Goal: Information Seeking & Learning: Learn about a topic

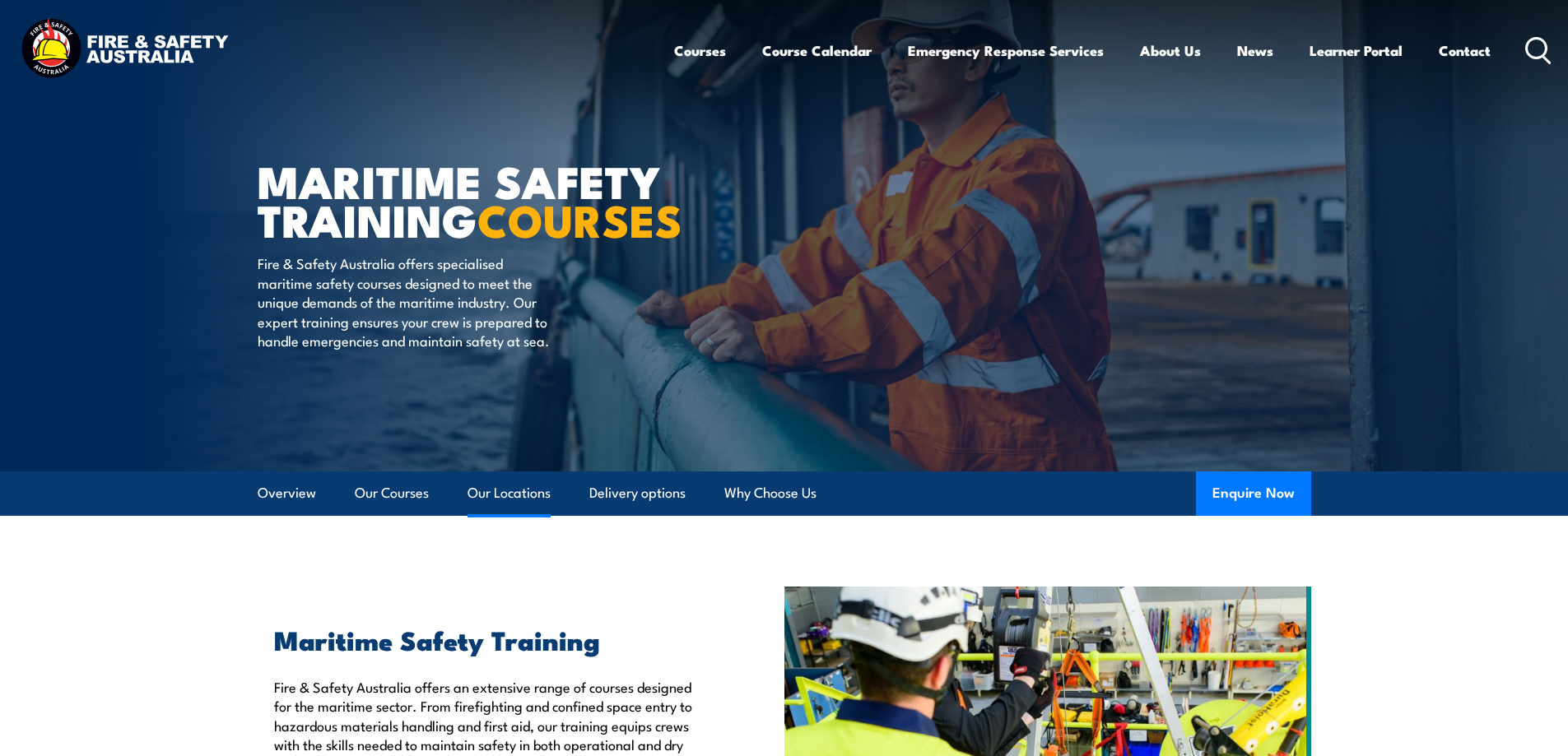
click at [516, 495] on link "Our Locations" at bounding box center [509, 493] width 83 height 44
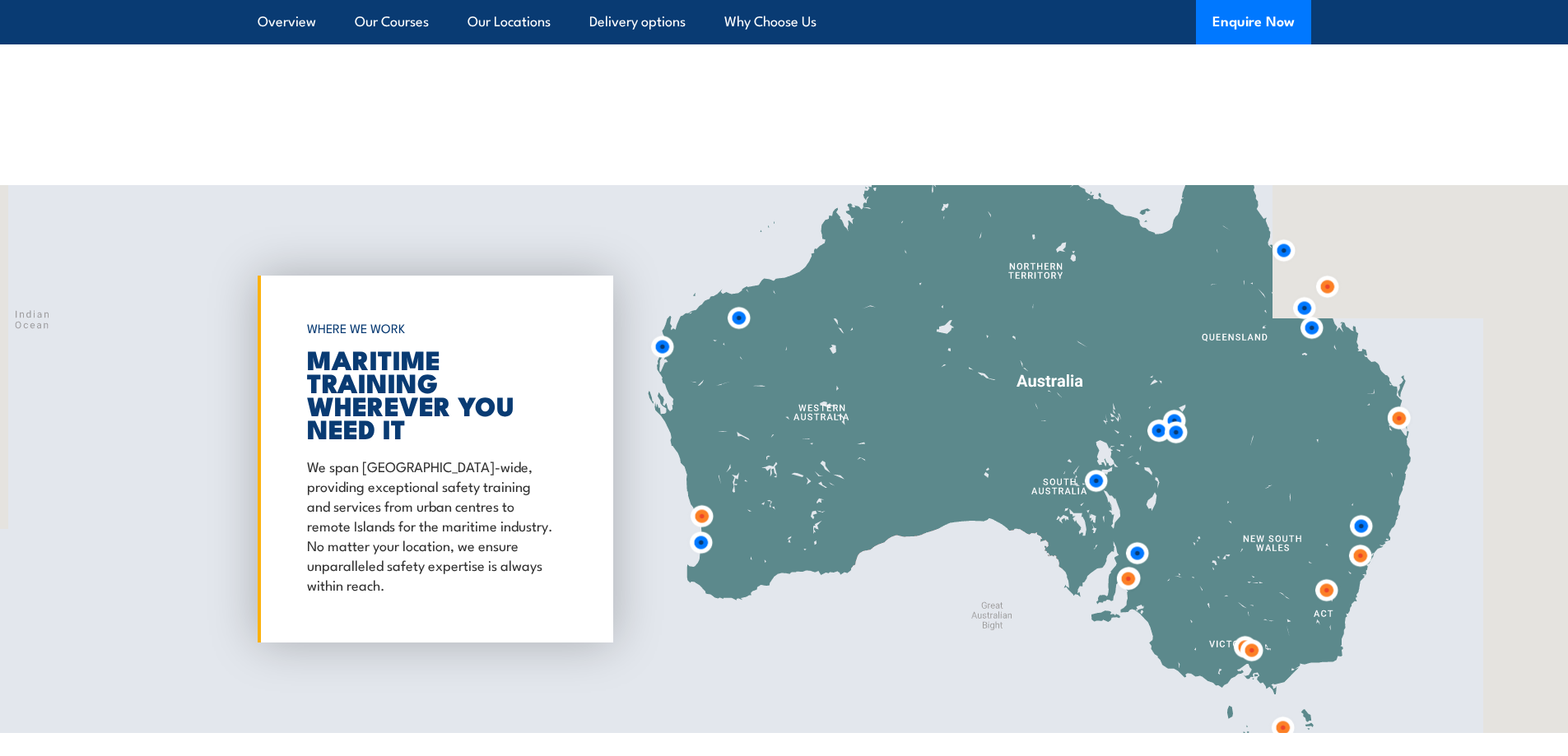
scroll to position [6238, 0]
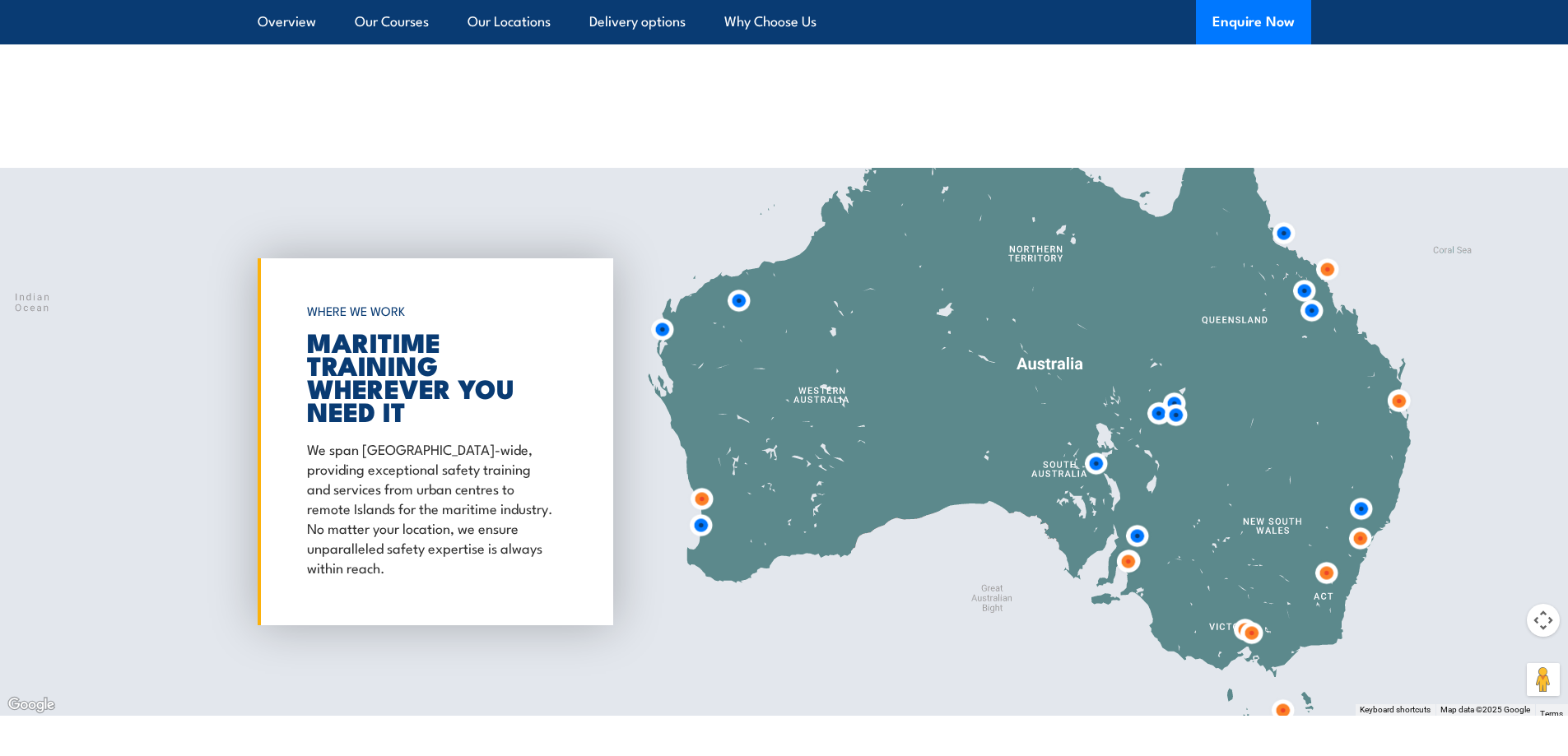
click at [1390, 379] on img at bounding box center [1398, 400] width 44 height 44
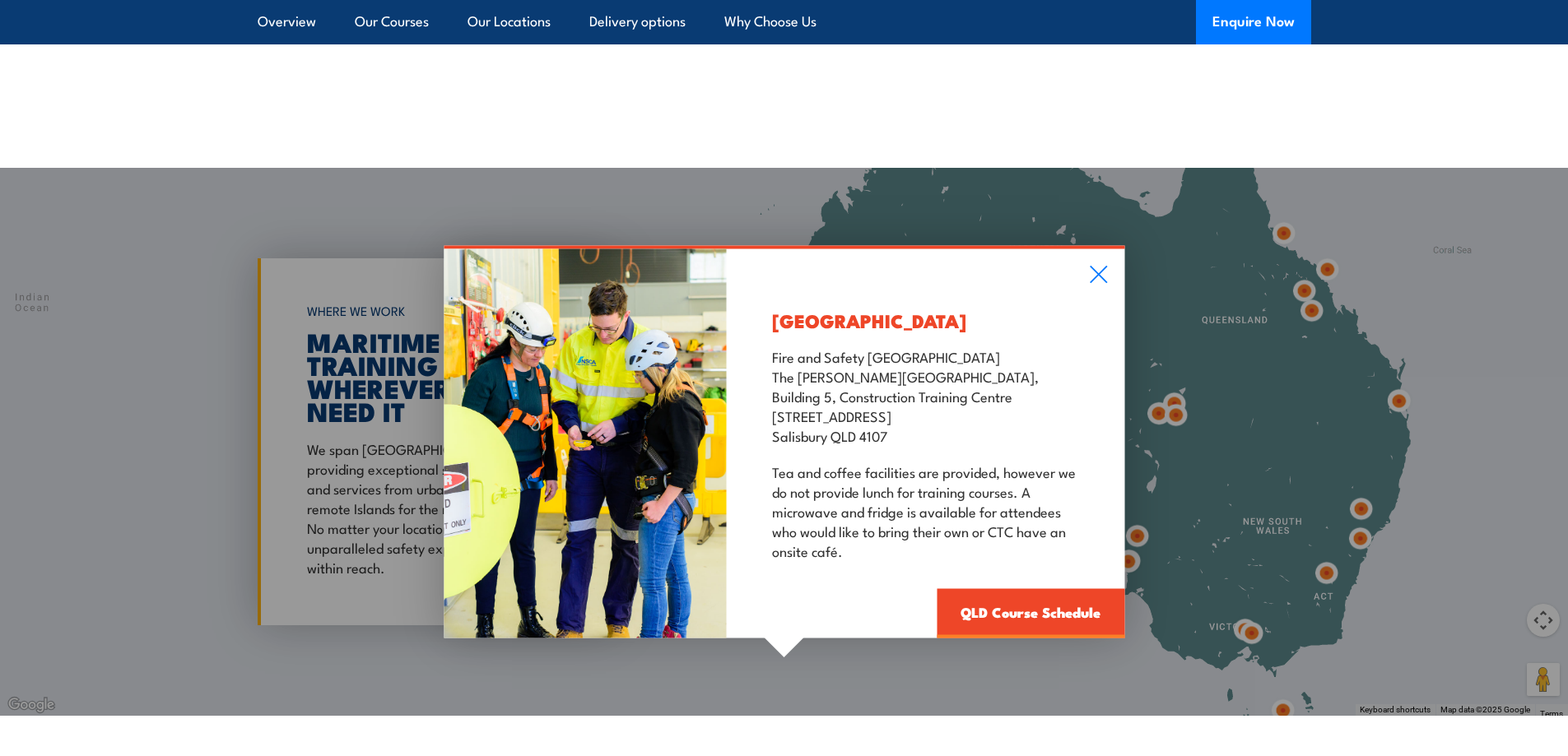
click at [1088, 248] on div "Salisbury Fire and Safety Australia The Bob Marshman Building, Building 5, Cons…" at bounding box center [925, 442] width 398 height 389
click at [1104, 265] on icon at bounding box center [1098, 273] width 19 height 18
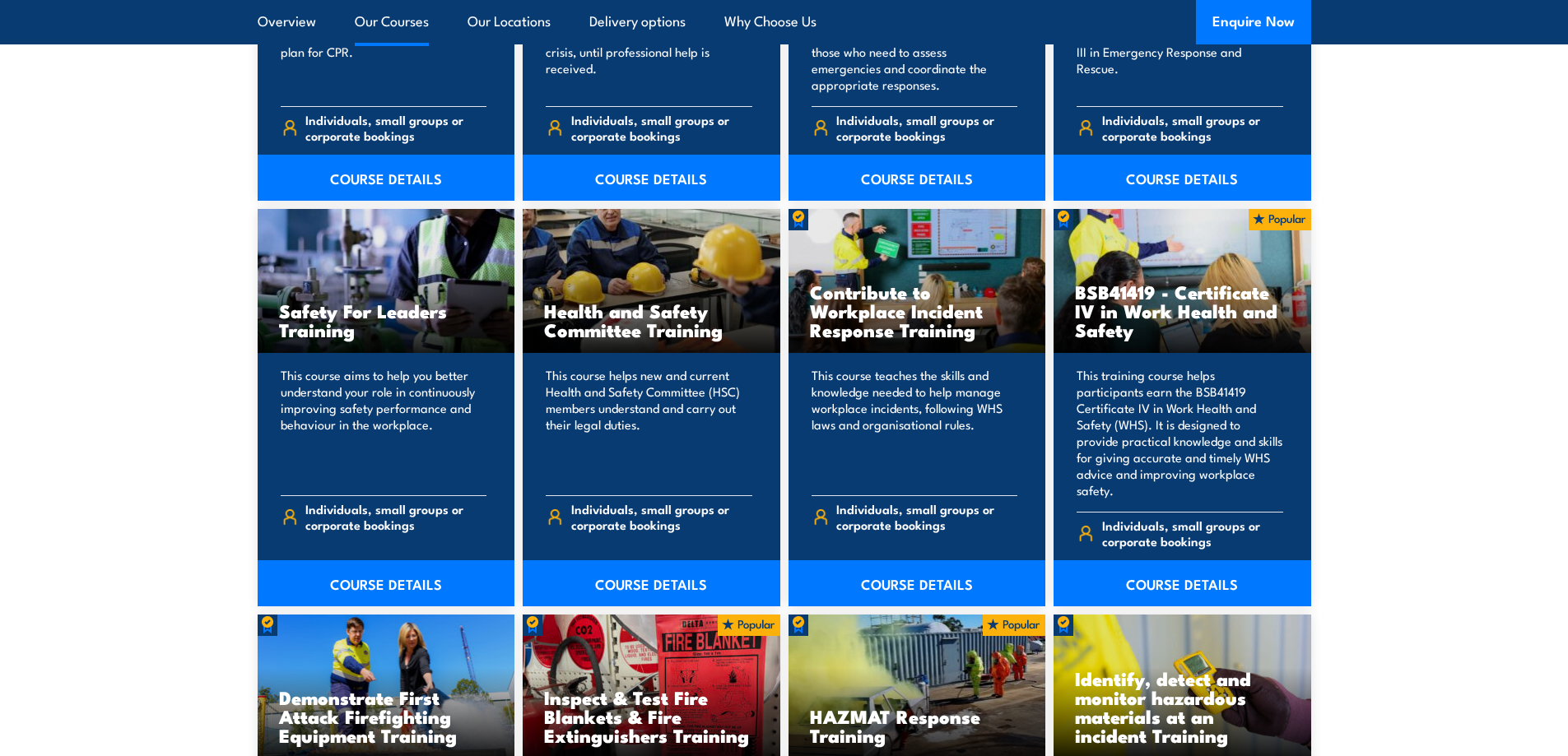
scroll to position [1879, 0]
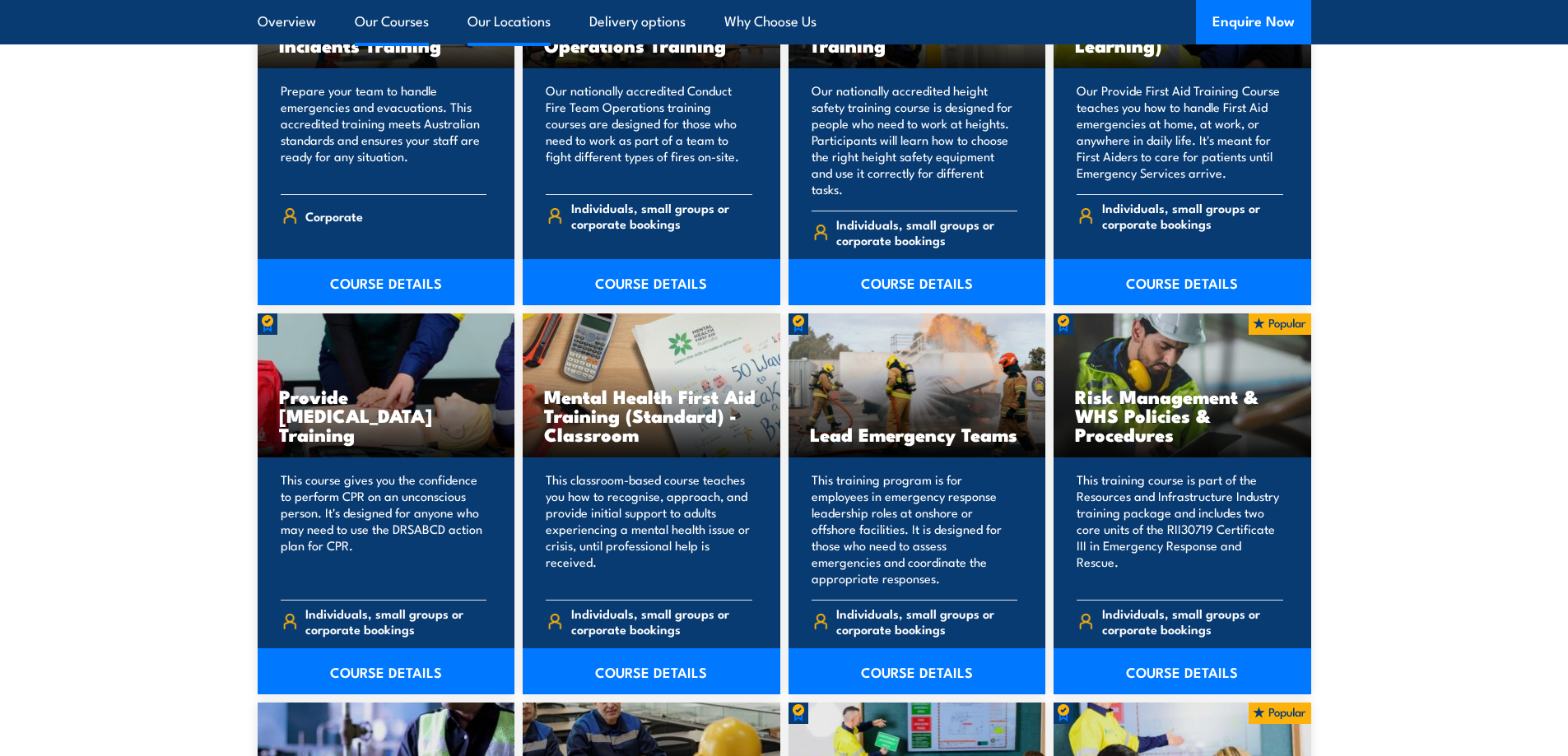
click at [521, 24] on link "Our Locations" at bounding box center [509, 21] width 83 height 44
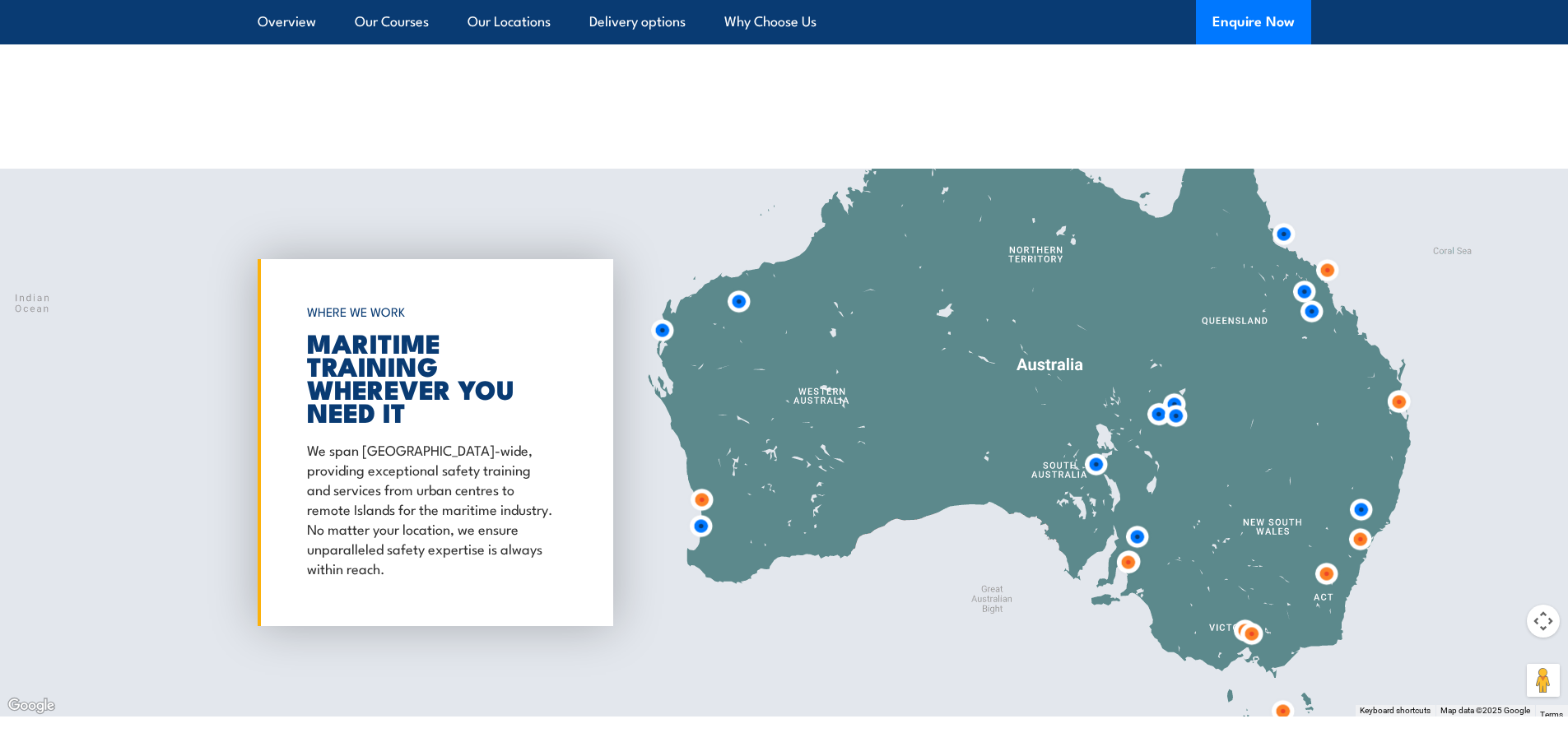
scroll to position [6238, 0]
click at [1403, 379] on img at bounding box center [1398, 400] width 44 height 44
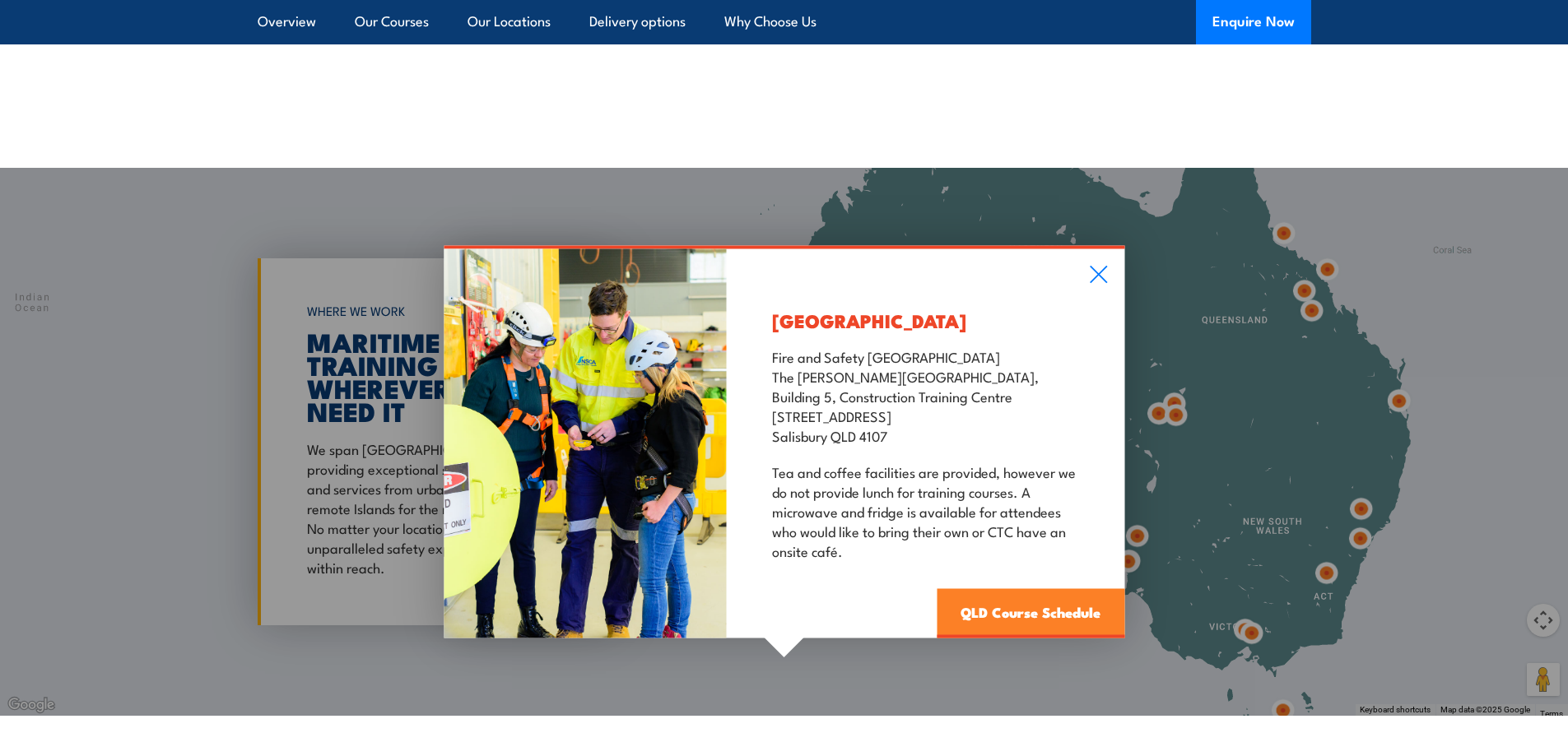
click at [995, 588] on link "QLD Course Schedule" at bounding box center [1030, 612] width 188 height 49
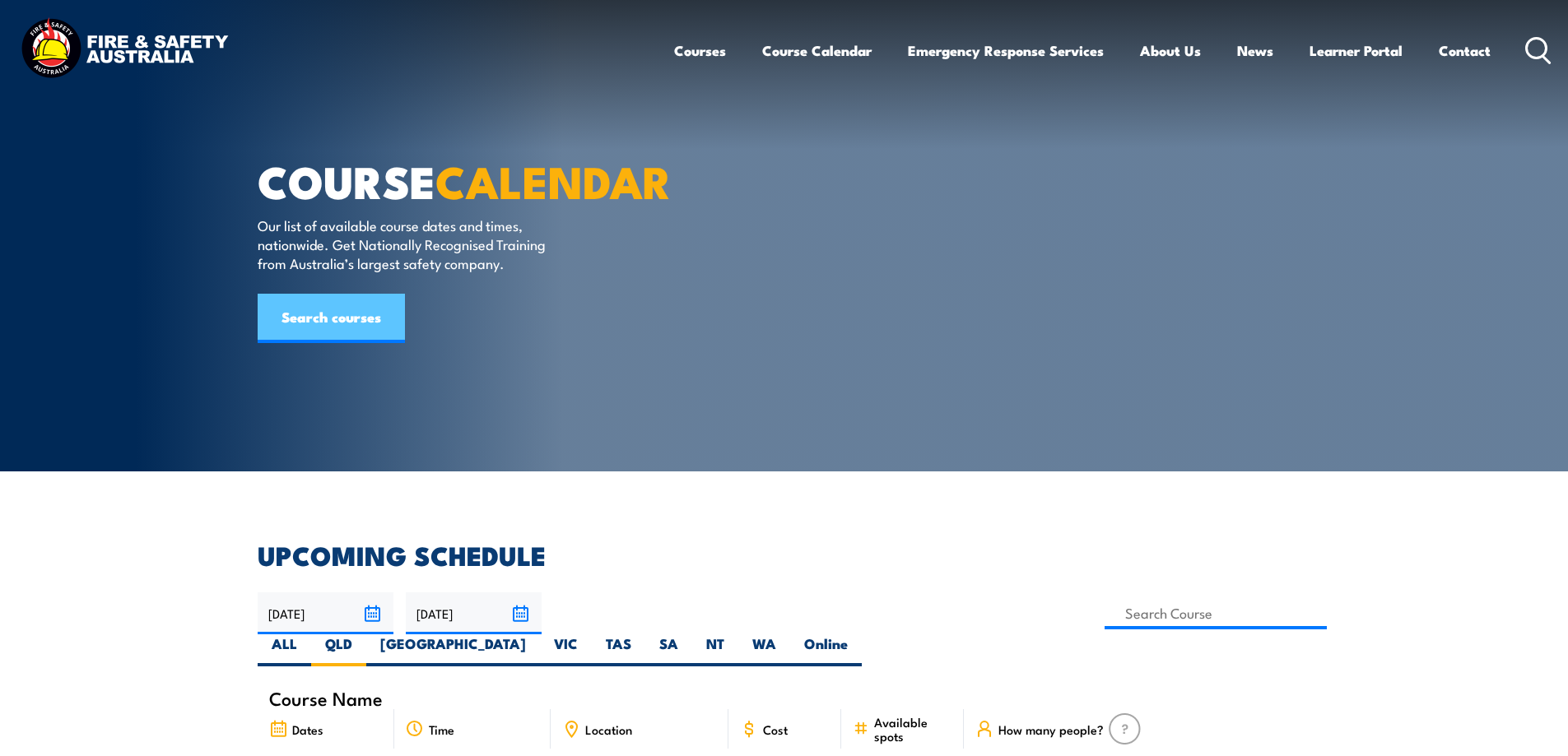
click at [308, 343] on link "Search courses" at bounding box center [332, 318] width 148 height 49
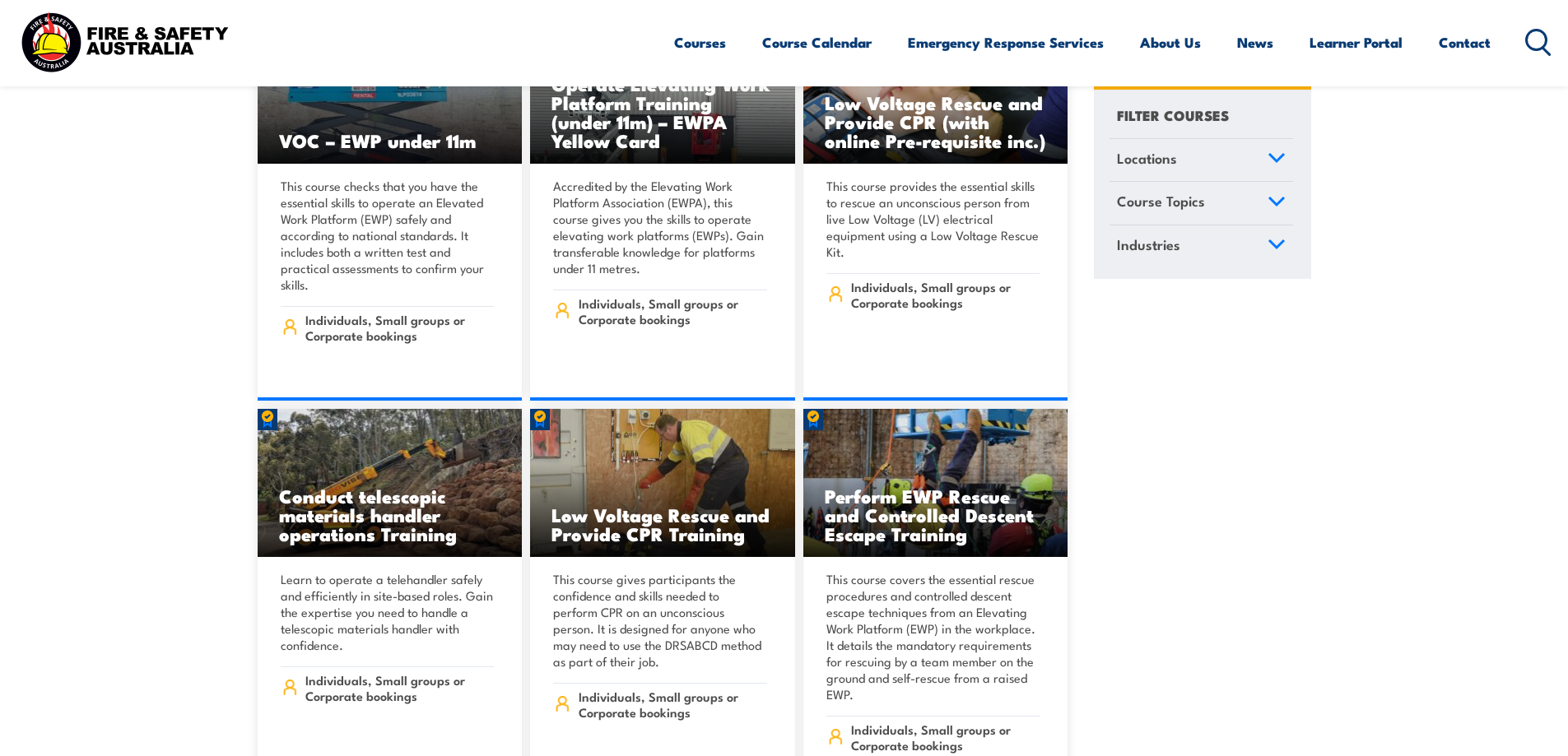
scroll to position [13076, 0]
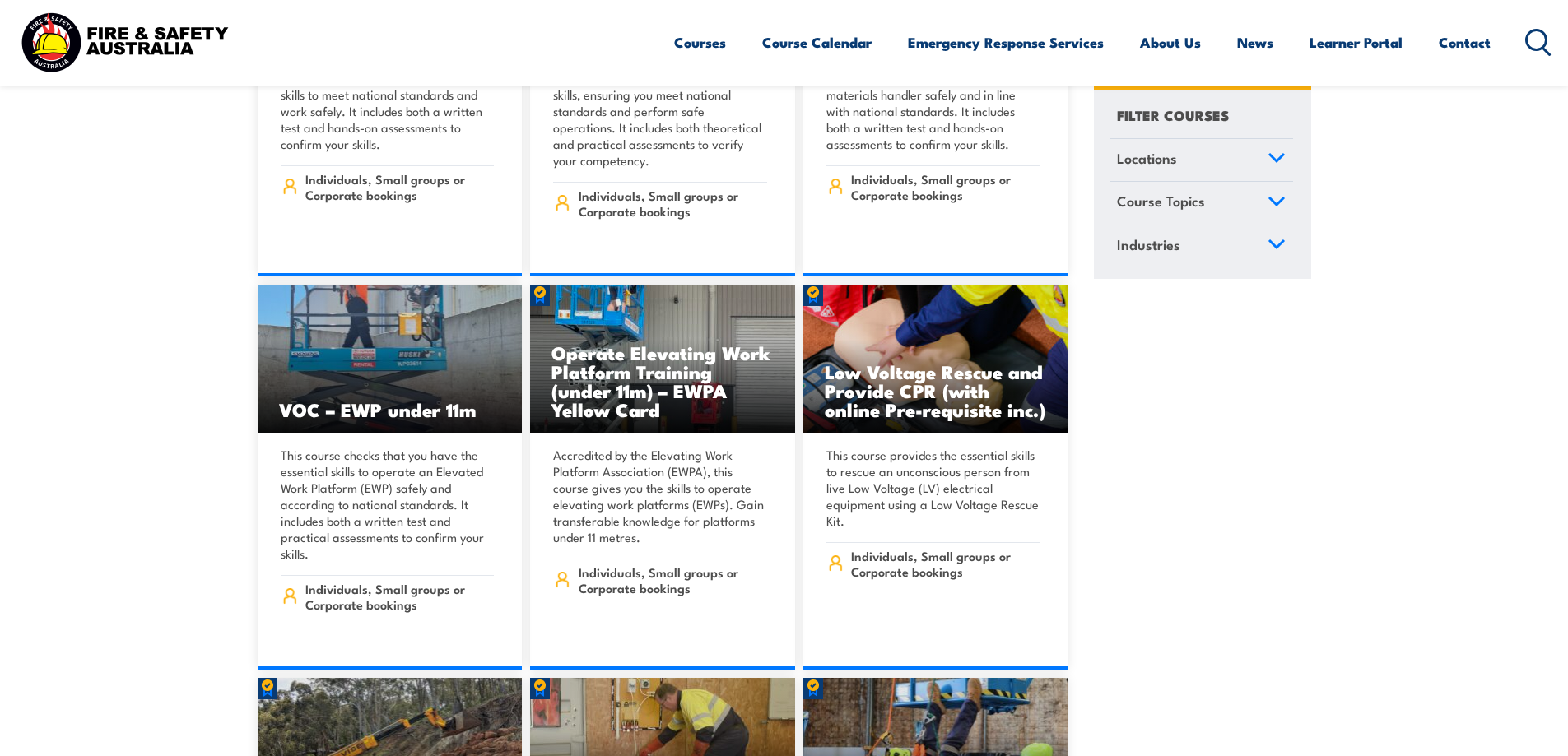
click at [1539, 36] on icon at bounding box center [1538, 42] width 26 height 27
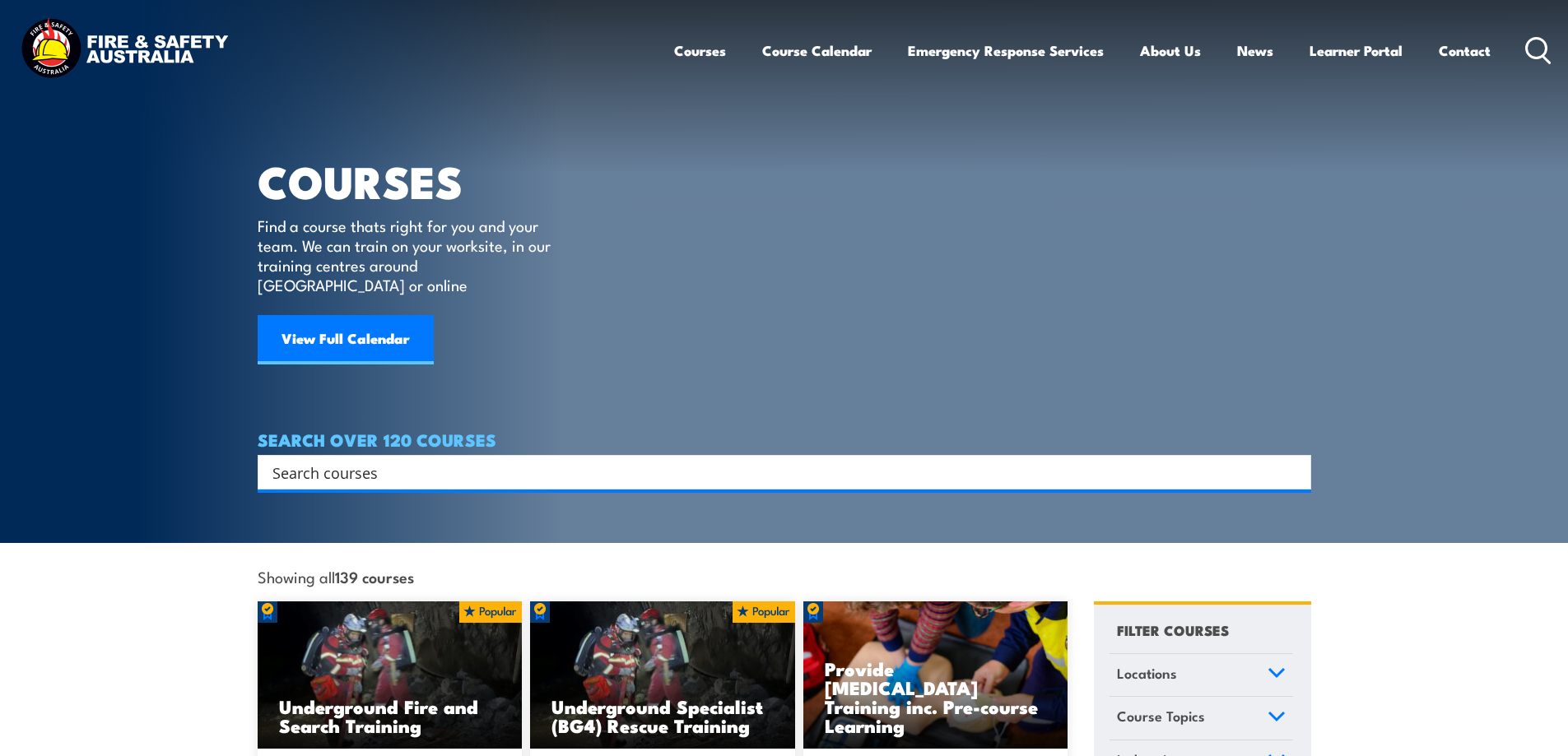
click at [311, 460] on input "Search input" at bounding box center [773, 472] width 1002 height 24
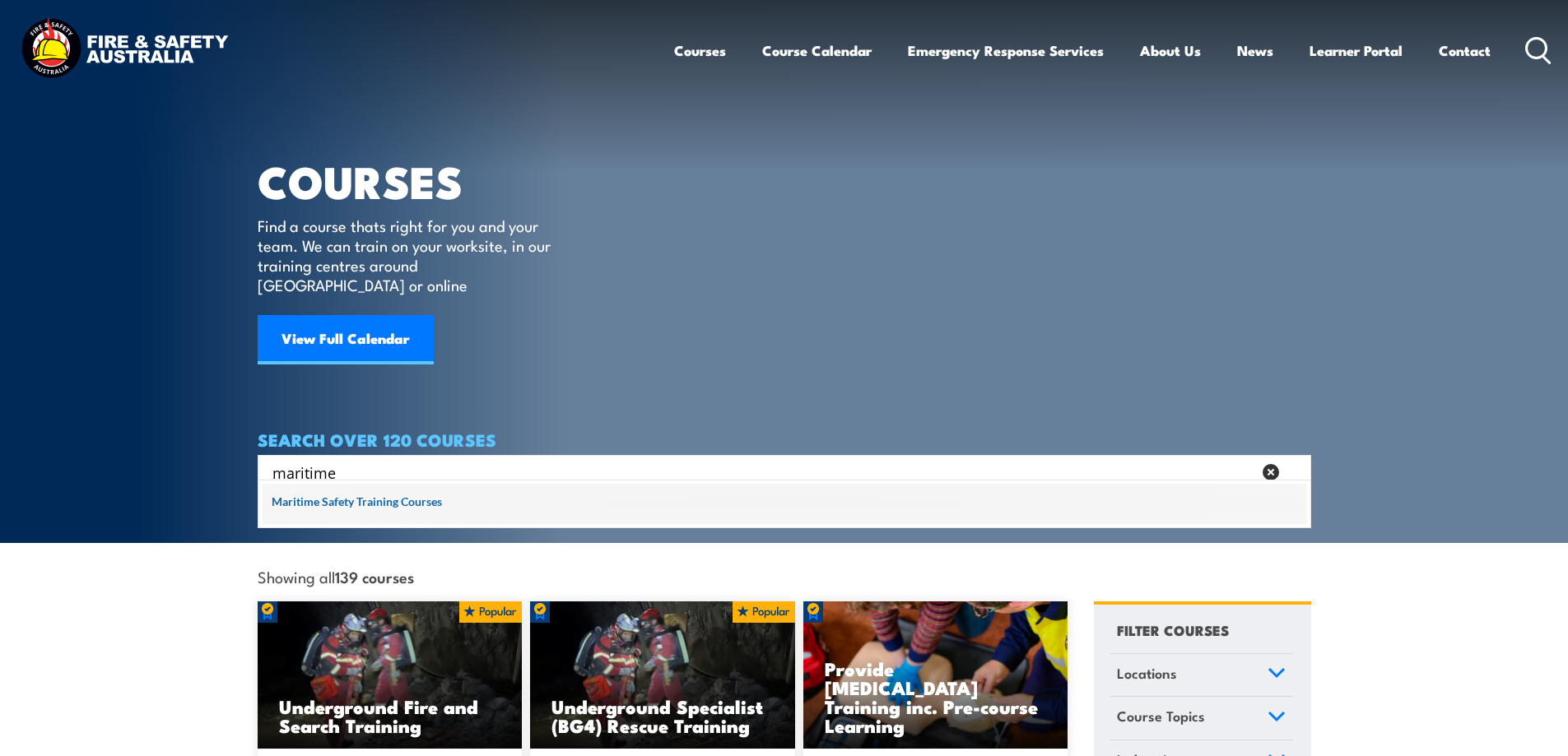
type input "maritime"
click at [405, 504] on span at bounding box center [784, 504] width 1043 height 41
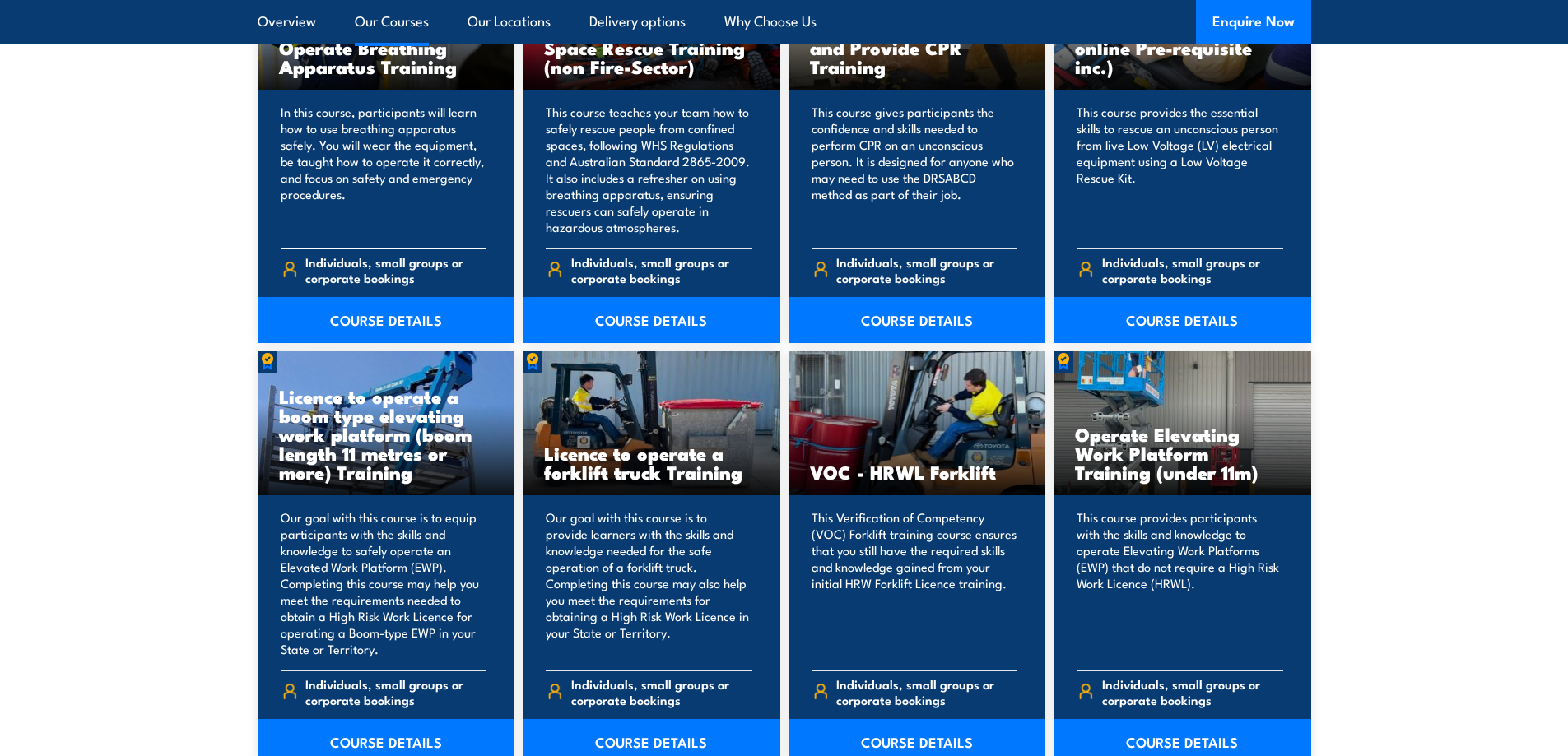
scroll to position [3865, 0]
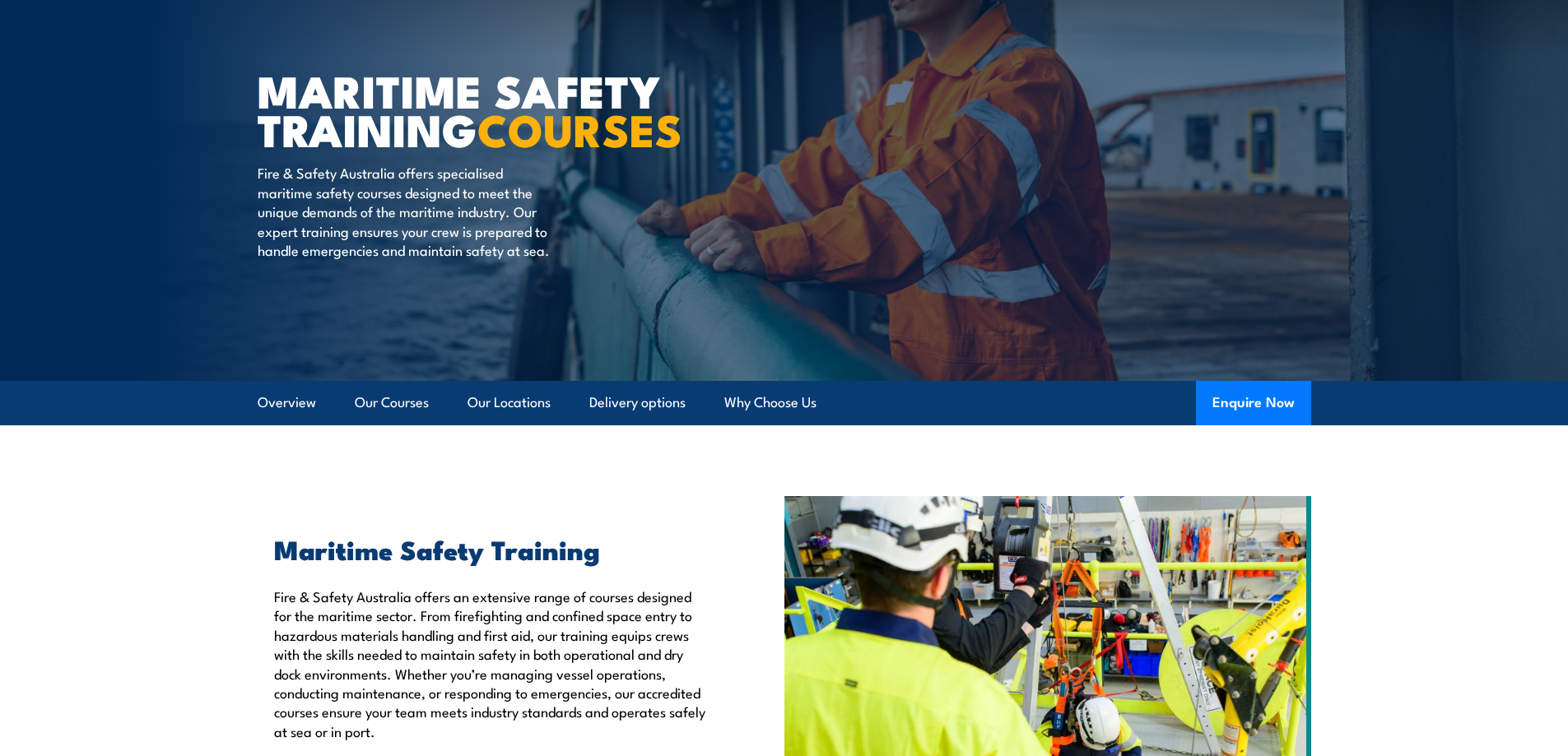
scroll to position [70, 0]
